Goal: Task Accomplishment & Management: Use online tool/utility

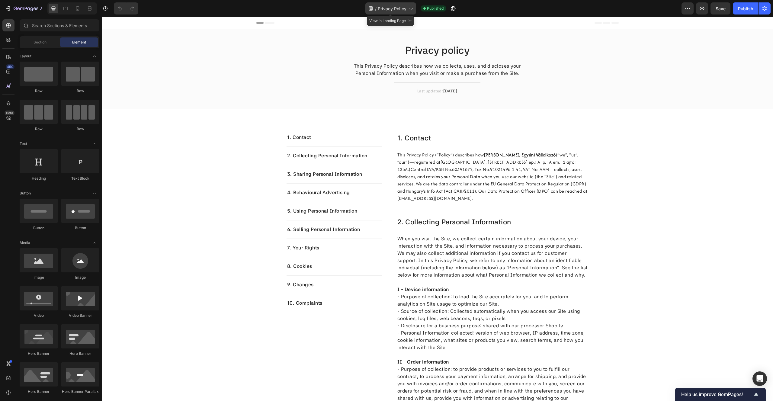
click at [415, 8] on div "/ Privacy Policy" at bounding box center [390, 8] width 51 height 12
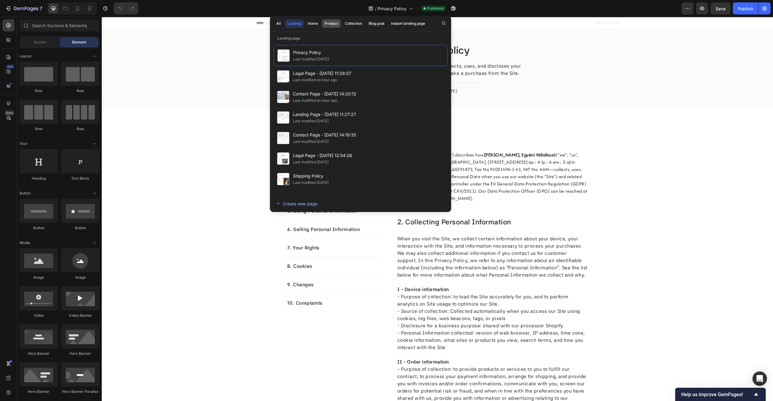
click at [330, 23] on div "Product" at bounding box center [331, 23] width 14 height 5
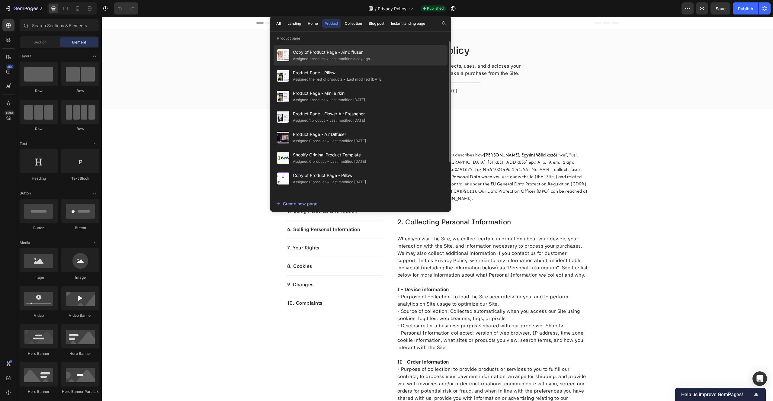
click at [343, 59] on div "• Last modified a day ago" at bounding box center [347, 59] width 45 height 6
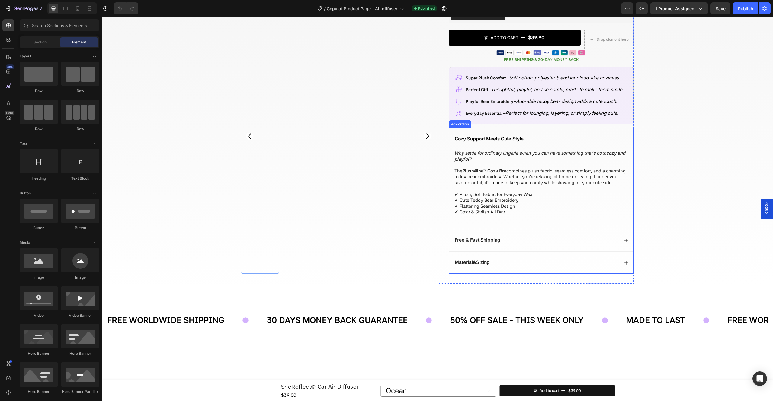
scroll to position [153, 0]
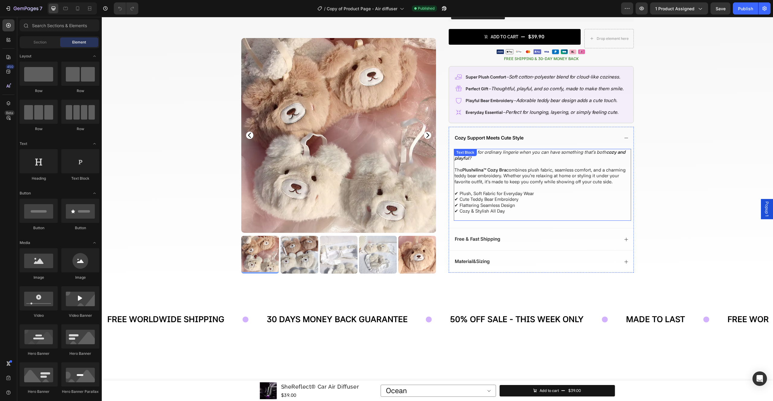
click at [518, 209] on p "✔ Plush, Soft Fabric for Everyday Wear ✔ Cute Teddy Bear Embroidery ✔ Flatterin…" at bounding box center [542, 203] width 176 height 24
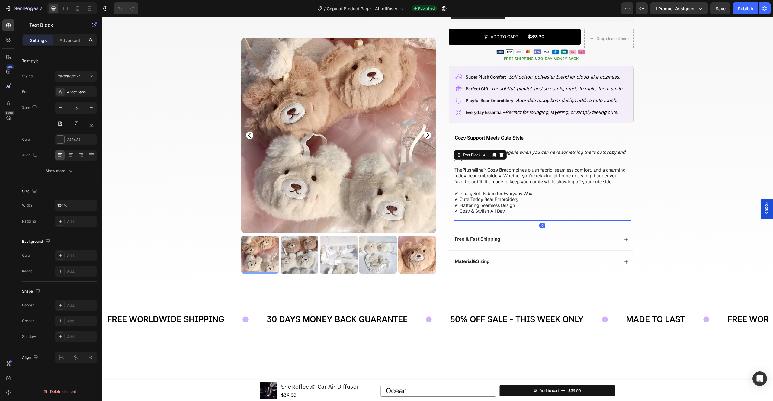
click at [518, 212] on p "✔ Plush, Soft Fabric for Everyday Wear ✔ Cute Teddy Bear Embroidery ✔ Flatterin…" at bounding box center [542, 203] width 176 height 24
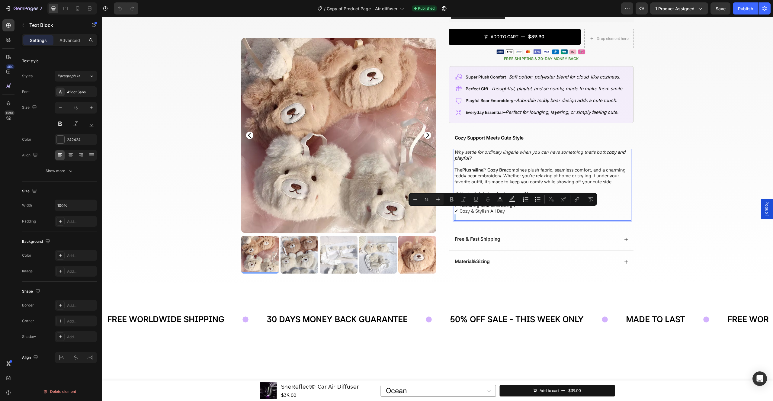
click at [517, 214] on p "Rich Text Editor. Editing area: main" at bounding box center [542, 217] width 176 height 6
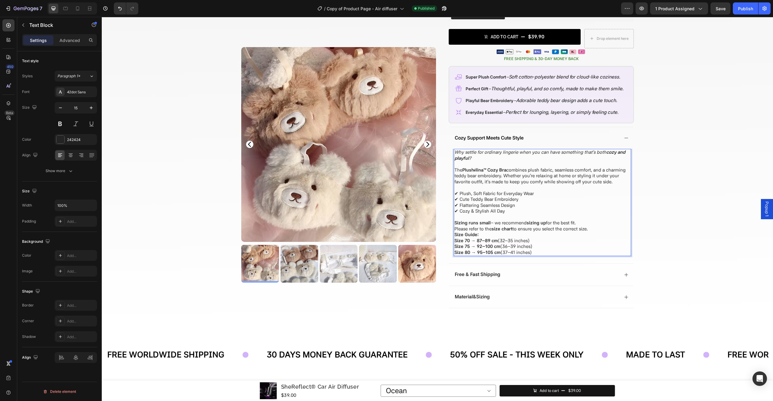
click at [586, 220] on p "Sizing runs small – we recommend sizing up for the best fit." at bounding box center [542, 223] width 176 height 6
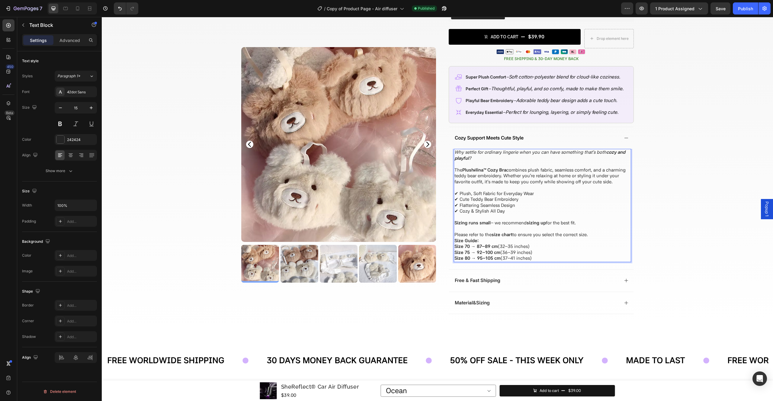
click at [593, 236] on p "Please refer to the size chart to ensure you select the correct size." at bounding box center [542, 235] width 176 height 6
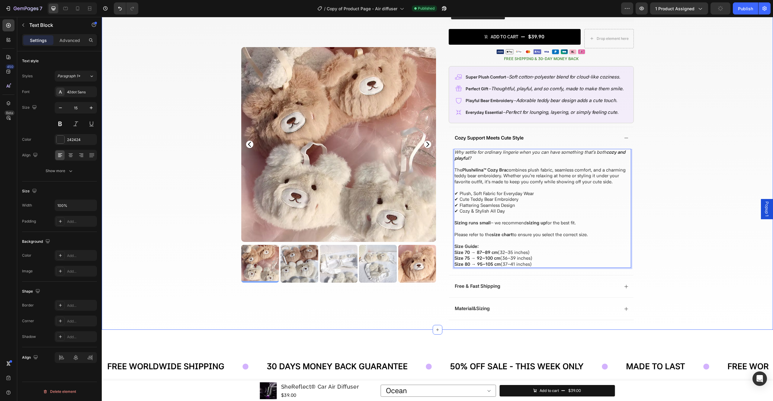
click at [688, 225] on div "Home Plushélina Cozy Bra Breadcrumb Row Product Images Row Plushélina Cozy Bra …" at bounding box center [437, 103] width 671 height 453
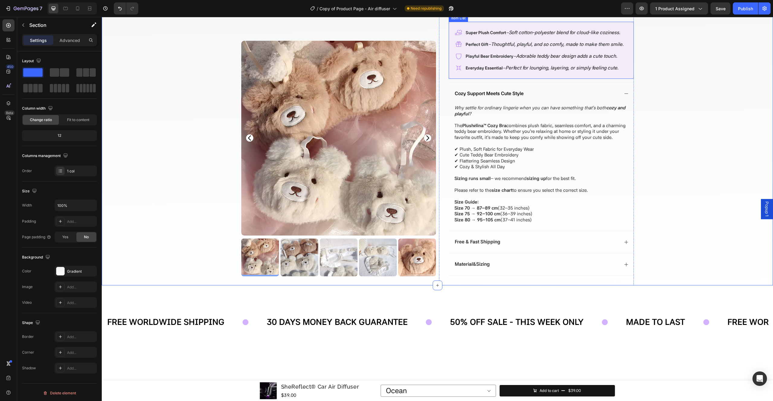
scroll to position [206, 0]
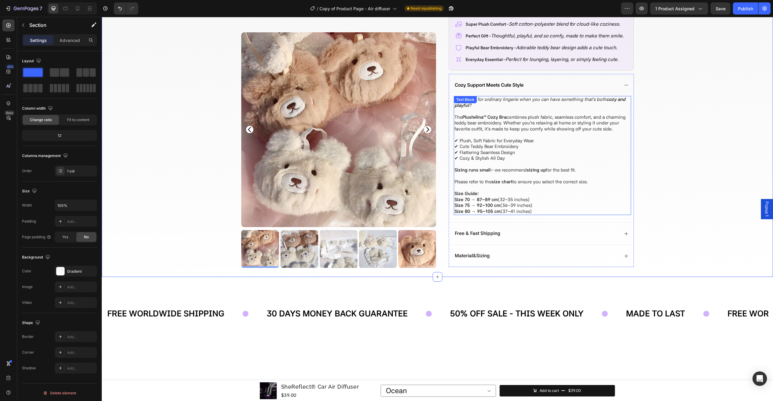
click at [536, 209] on p "Size 80 → 95–105 cm (37–41 inches)" at bounding box center [542, 212] width 176 height 6
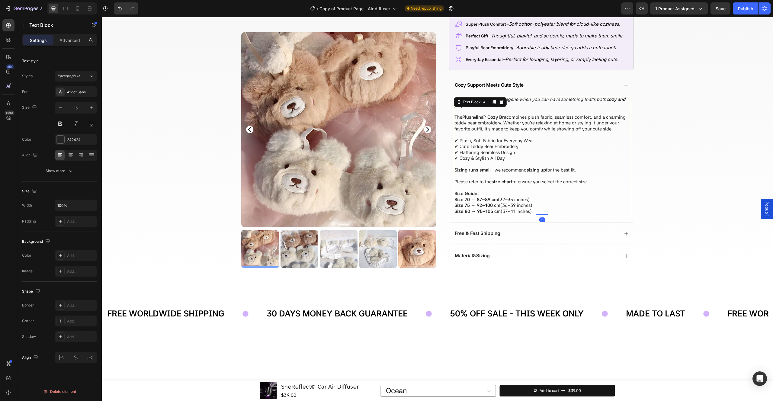
click at [533, 209] on p "Size 80 → 95–105 cm (37–41 inches)" at bounding box center [542, 212] width 176 height 6
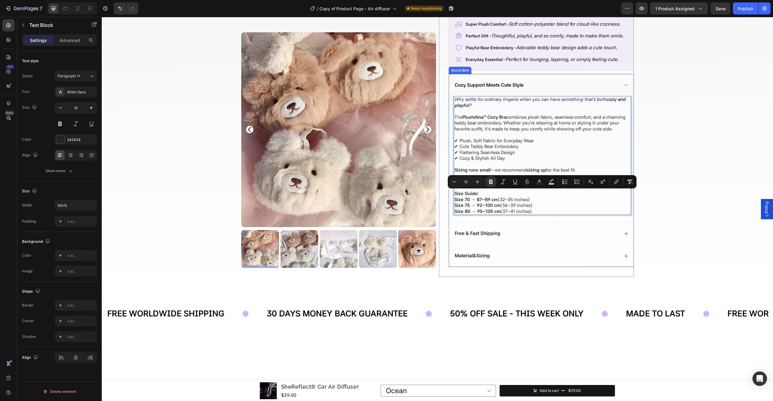
drag, startPoint x: 534, startPoint y: 210, endPoint x: 452, endPoint y: 194, distance: 83.6
click at [452, 194] on div "Why settle for ordinary lingerie when you can have something that’s both cozy a…" at bounding box center [541, 159] width 184 height 126
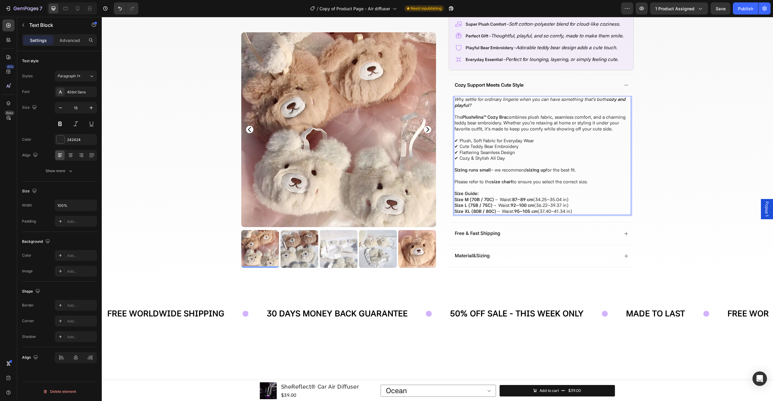
click at [573, 193] on p "Size Guide:" at bounding box center [542, 194] width 176 height 6
click at [747, 8] on div "Publish" at bounding box center [745, 8] width 15 height 6
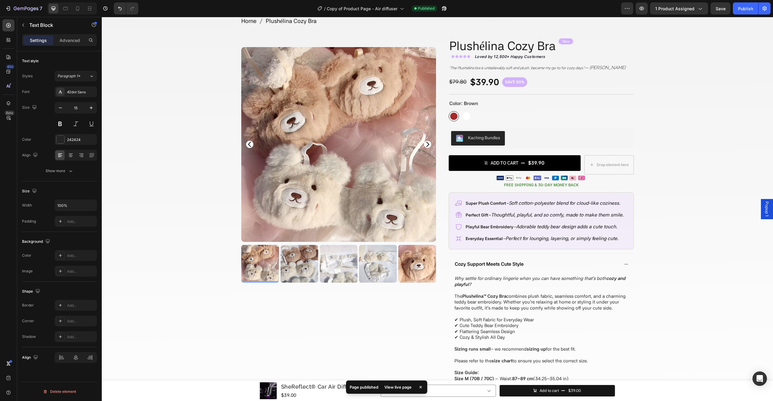
scroll to position [18, 0]
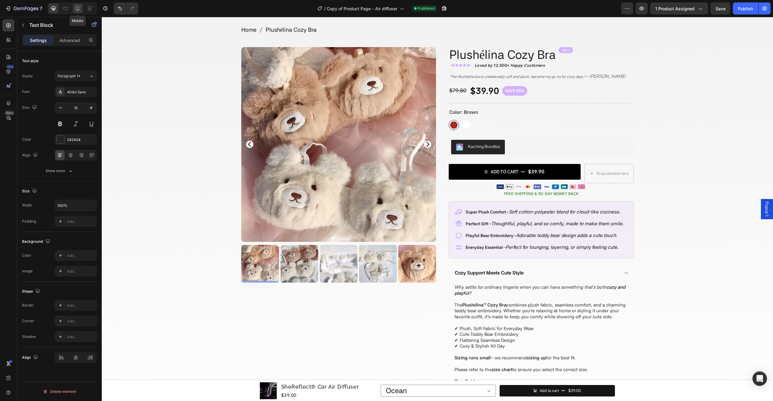
click at [75, 8] on icon at bounding box center [78, 8] width 6 height 6
type input "14"
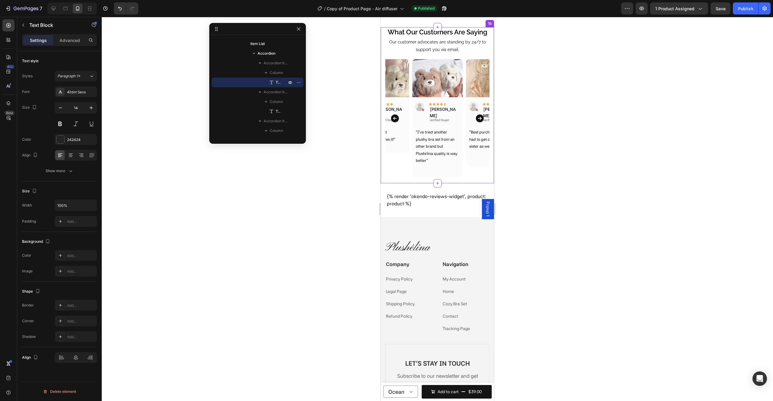
scroll to position [1145, 0]
